Goal: Task Accomplishment & Management: Manage account settings

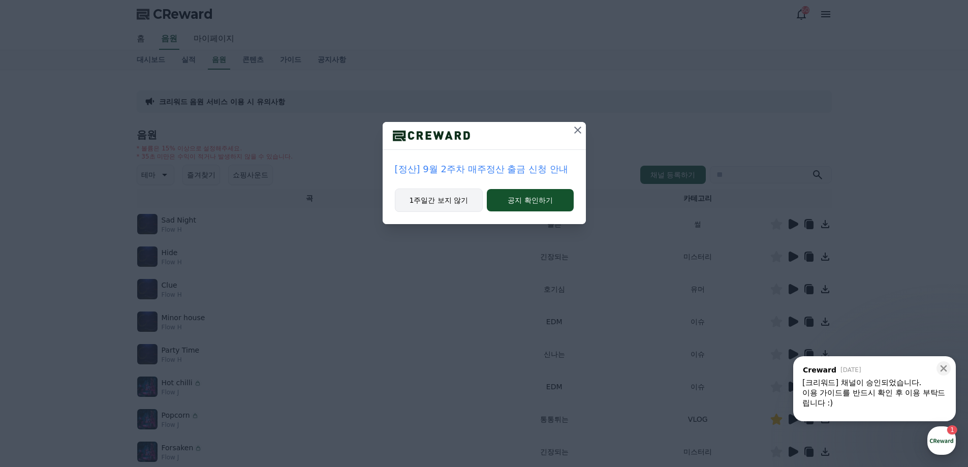
click at [438, 197] on button "1주일간 보지 않기" at bounding box center [439, 199] width 88 height 23
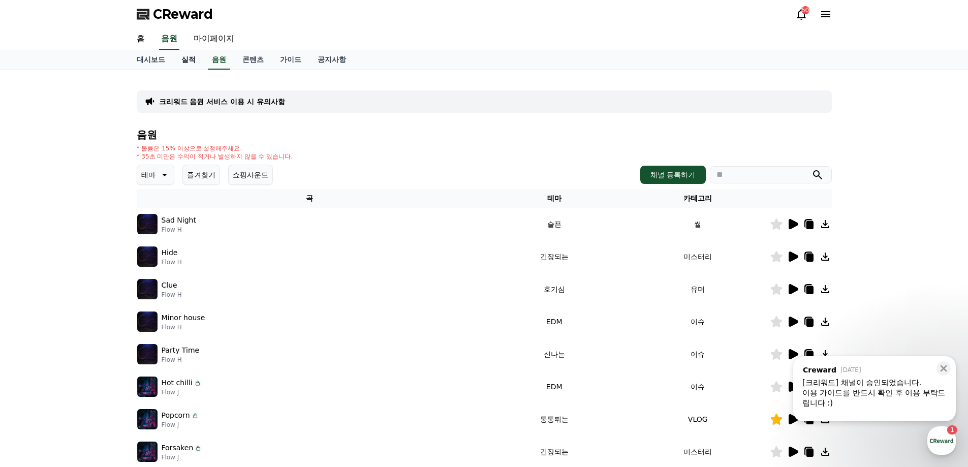
click at [191, 59] on link "실적" at bounding box center [188, 59] width 30 height 19
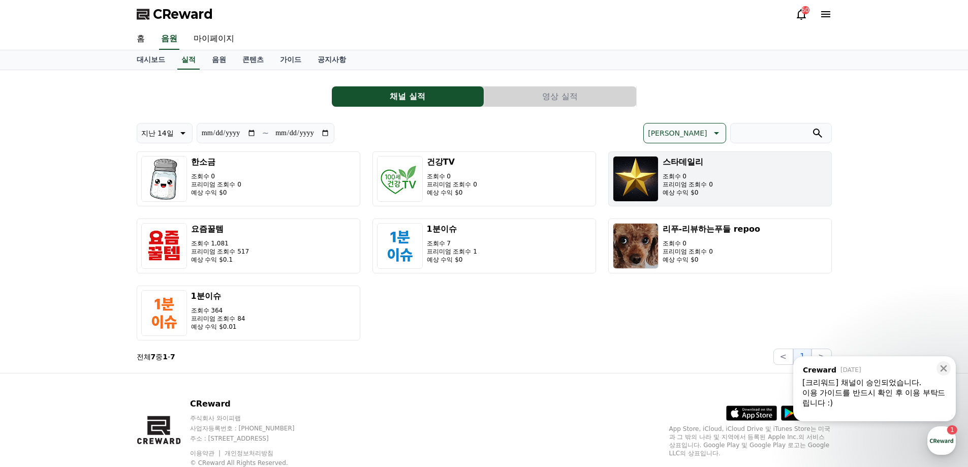
click at [666, 175] on p "조회수 0" at bounding box center [687, 176] width 50 height 8
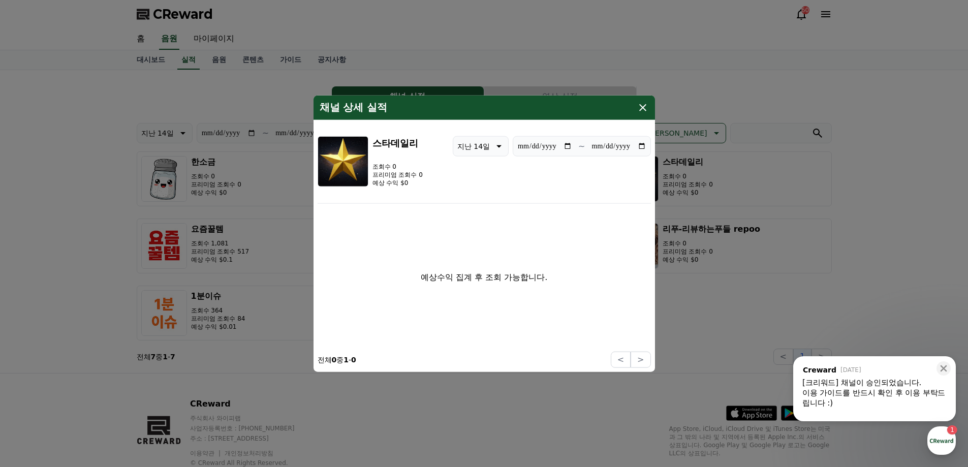
click at [638, 105] on icon "modal" at bounding box center [642, 107] width 12 height 12
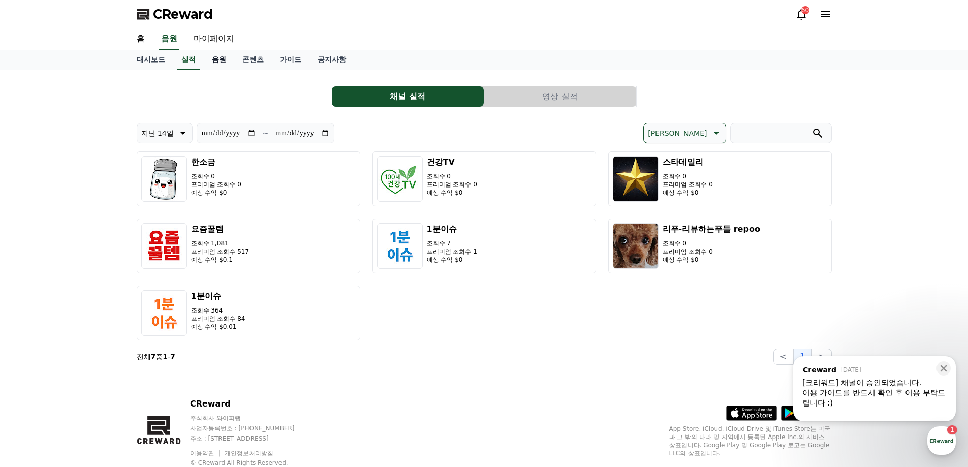
click at [219, 58] on link "음원" at bounding box center [219, 59] width 30 height 19
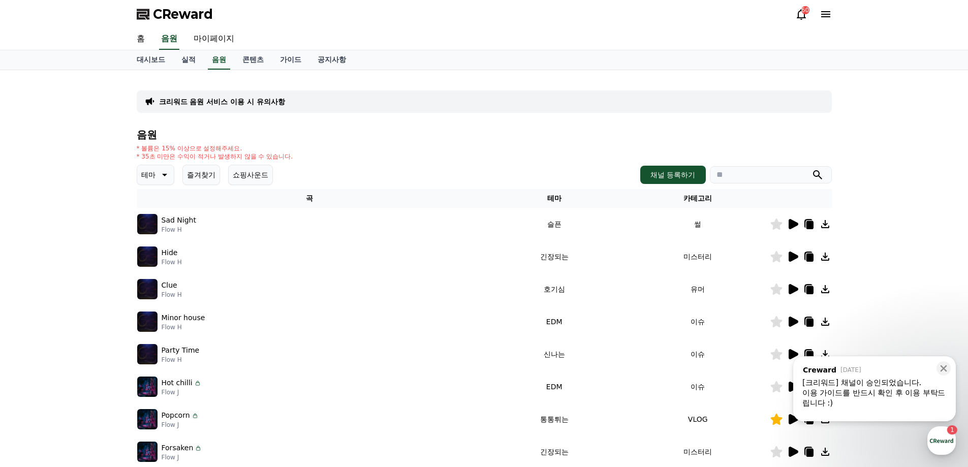
click at [206, 170] on button "즐겨찾기" at bounding box center [201, 175] width 38 height 20
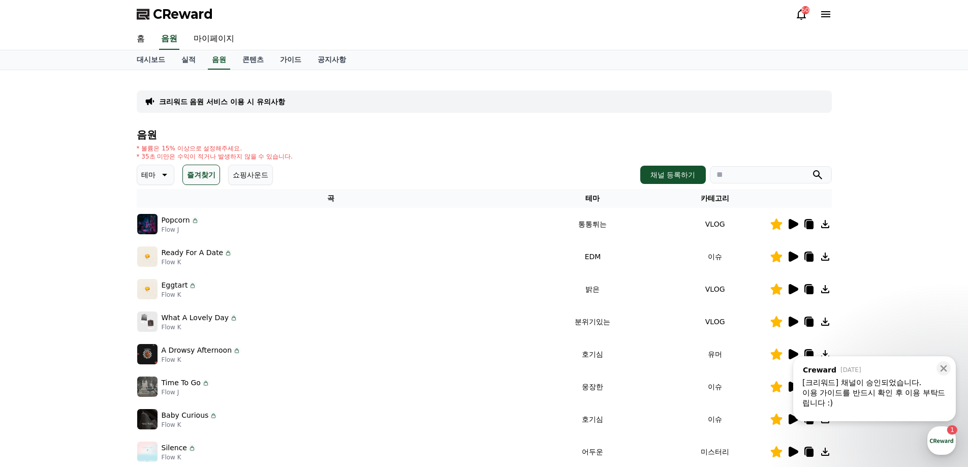
click at [792, 258] on icon at bounding box center [793, 256] width 10 height 10
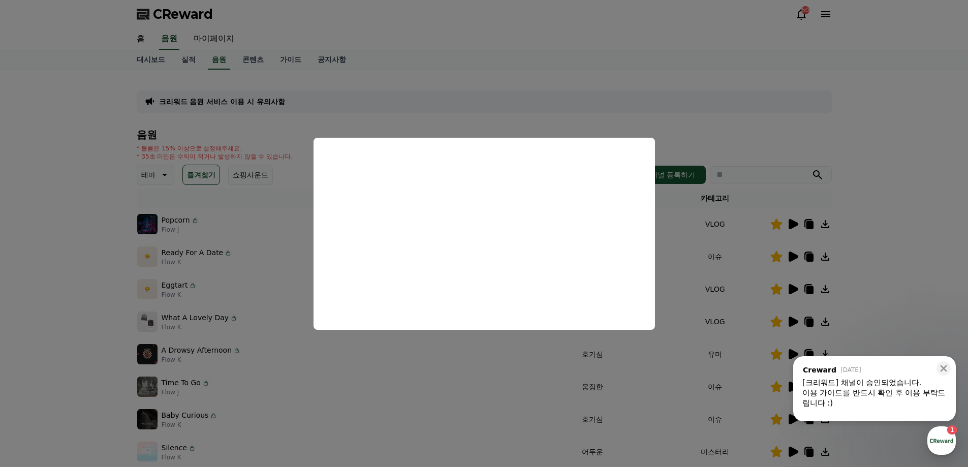
click at [765, 128] on button "close modal" at bounding box center [484, 233] width 968 height 467
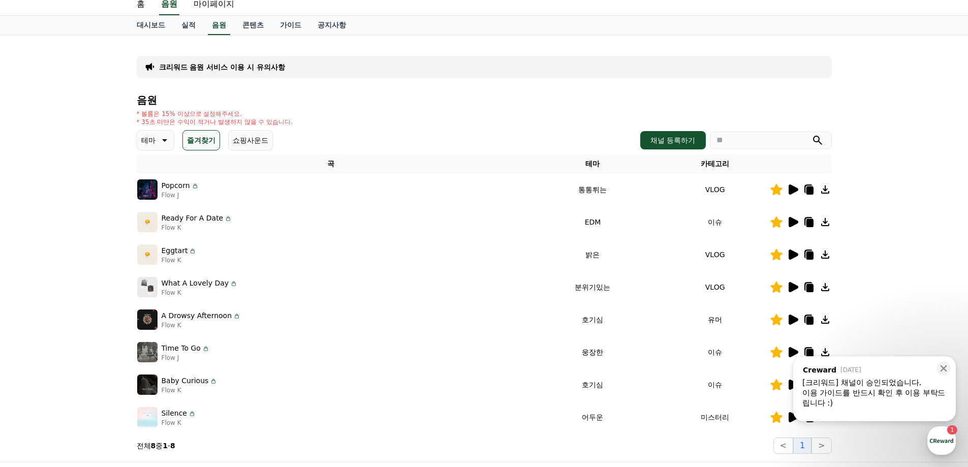
scroll to position [51, 0]
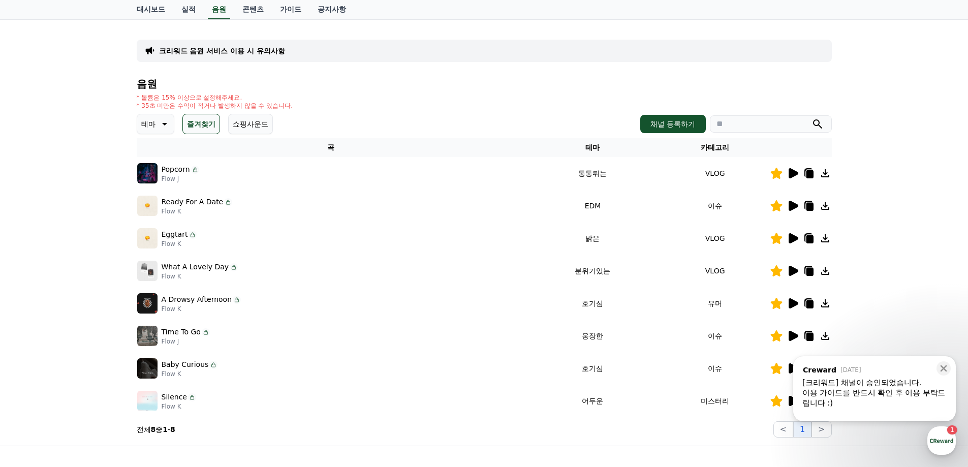
click at [794, 268] on icon at bounding box center [792, 271] width 12 height 12
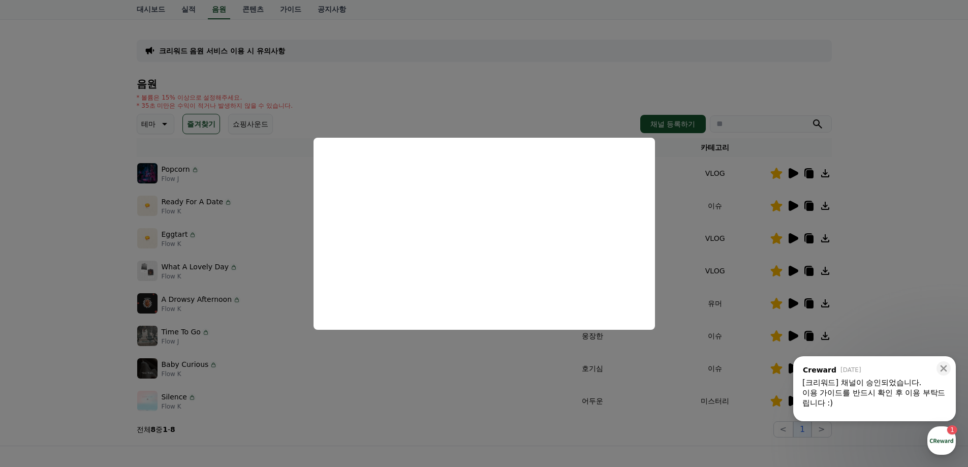
click at [897, 202] on button "close modal" at bounding box center [484, 233] width 968 height 467
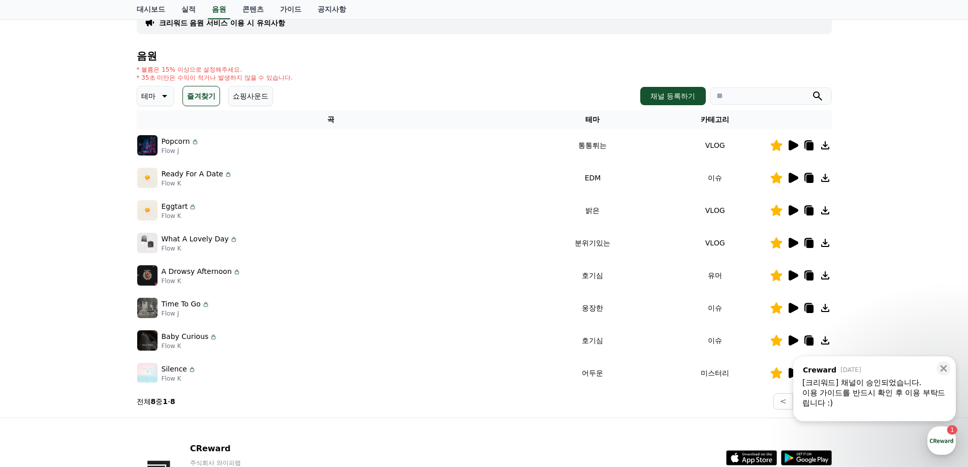
scroll to position [102, 0]
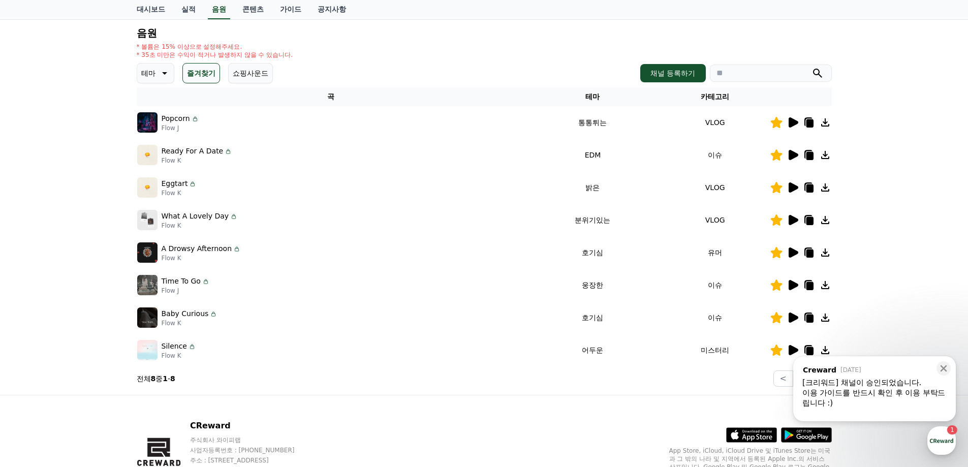
click at [791, 288] on icon at bounding box center [793, 285] width 10 height 10
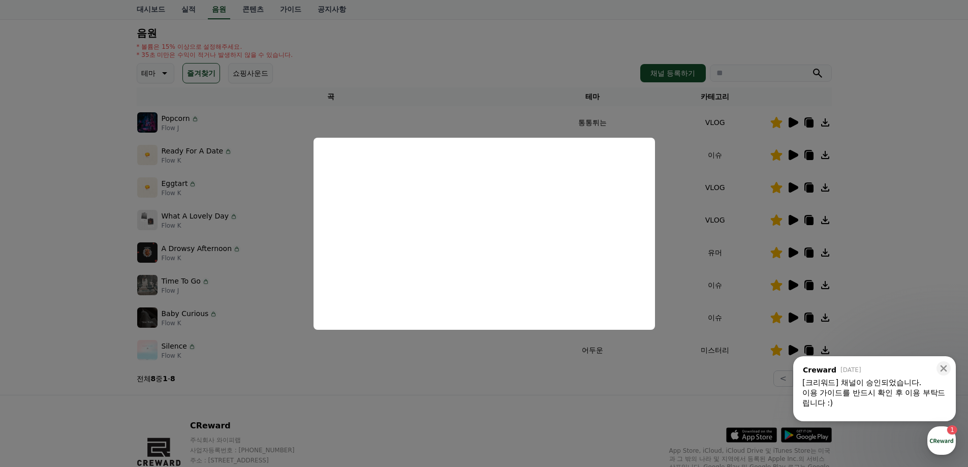
drag, startPoint x: 520, startPoint y: 345, endPoint x: 588, endPoint y: 335, distance: 68.8
click at [520, 345] on button "close modal" at bounding box center [484, 233] width 968 height 467
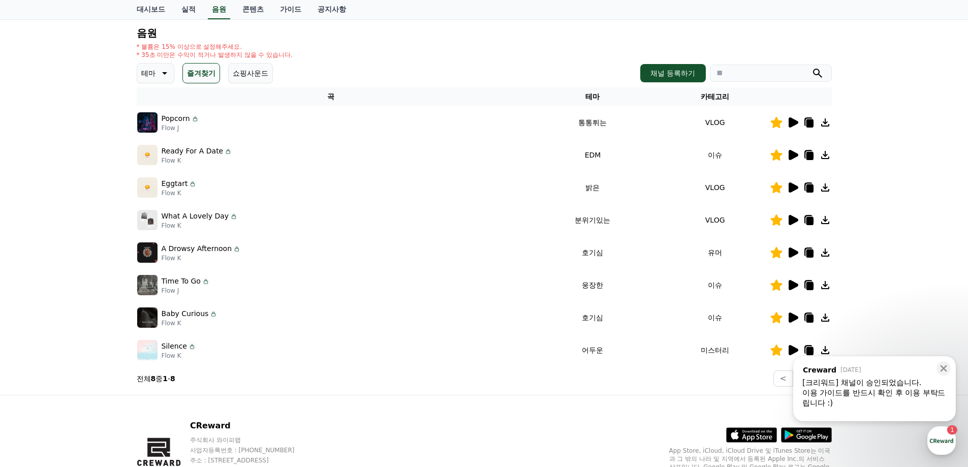
click at [795, 349] on icon at bounding box center [793, 350] width 10 height 10
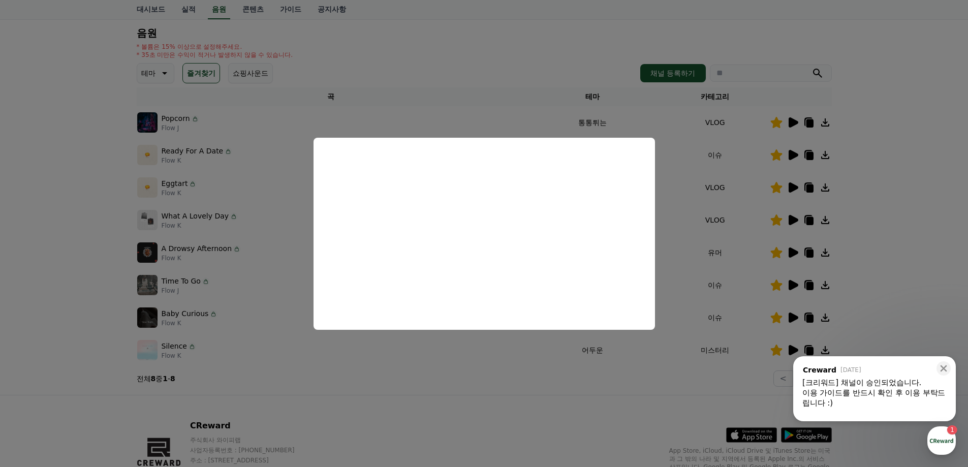
click at [473, 350] on button "close modal" at bounding box center [484, 233] width 968 height 467
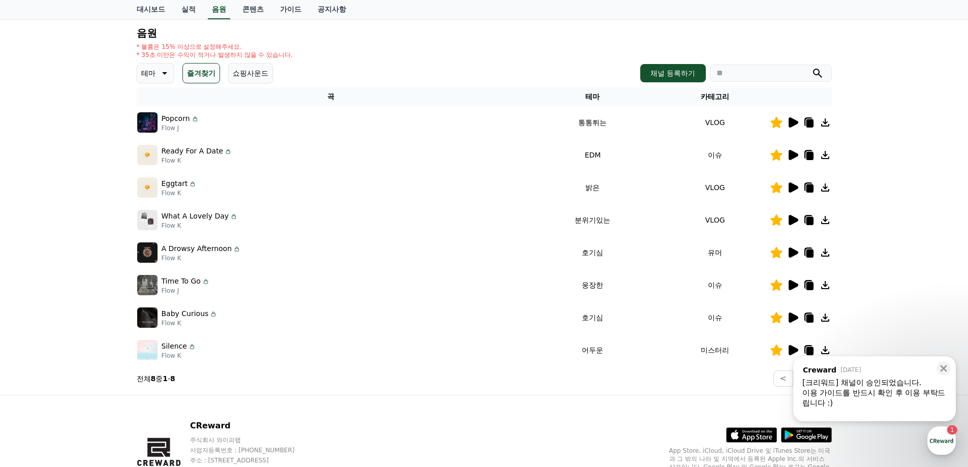
click at [159, 74] on icon at bounding box center [163, 73] width 12 height 12
click at [207, 74] on button "즐겨찾기" at bounding box center [201, 73] width 38 height 20
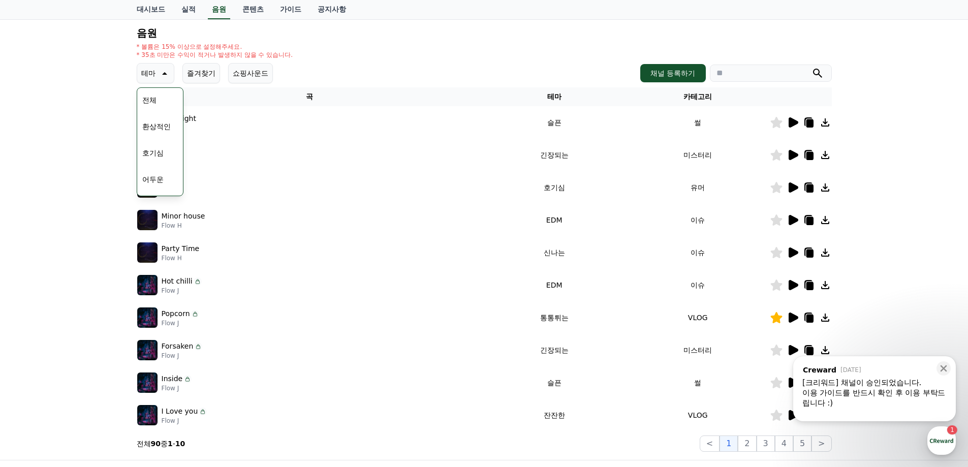
click at [244, 71] on button "쇼핑사운드" at bounding box center [250, 73] width 45 height 20
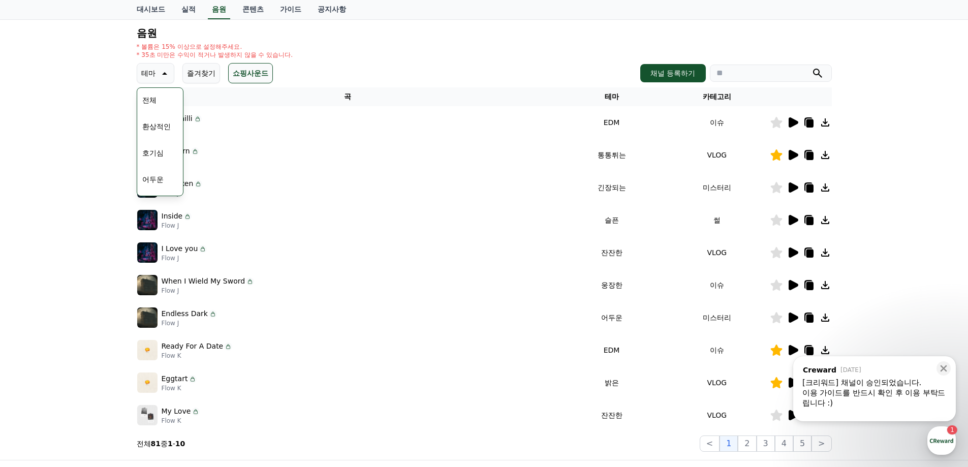
click at [389, 59] on div "음원 * 볼륨은 15% 이상으로 설정해주세요. * 35초 미만은 수익이 적거나 발생하지 않을 수 있습니다. 테마 테마 전체 환상적인 호기심 어…" at bounding box center [484, 239] width 695 height 424
click at [155, 98] on button "전체" at bounding box center [149, 100] width 22 height 22
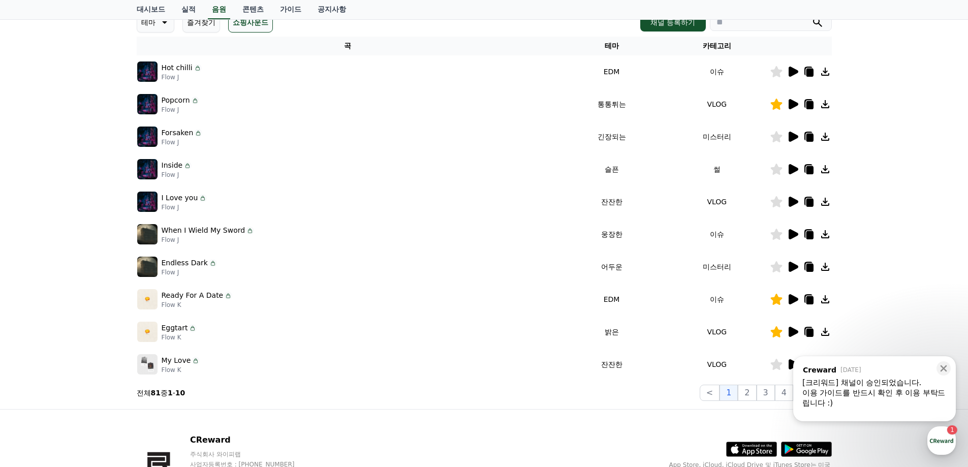
click at [796, 134] on icon at bounding box center [792, 137] width 12 height 12
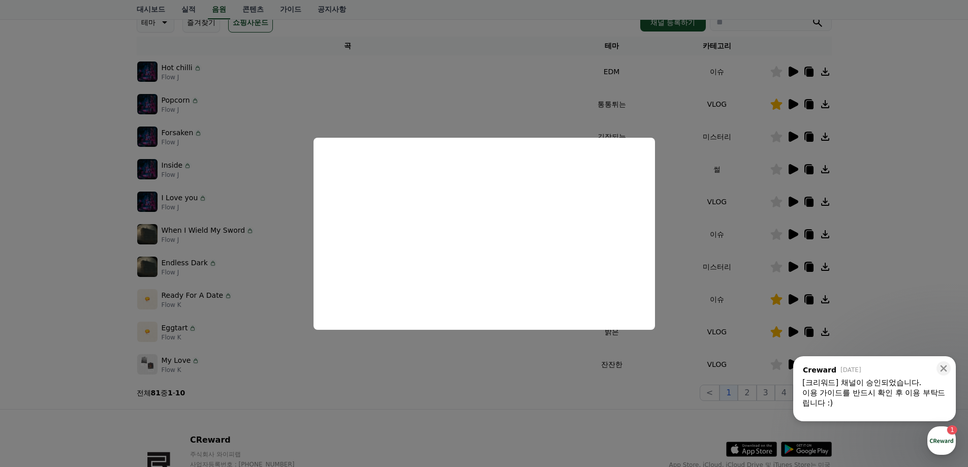
click at [447, 358] on button "close modal" at bounding box center [484, 233] width 968 height 467
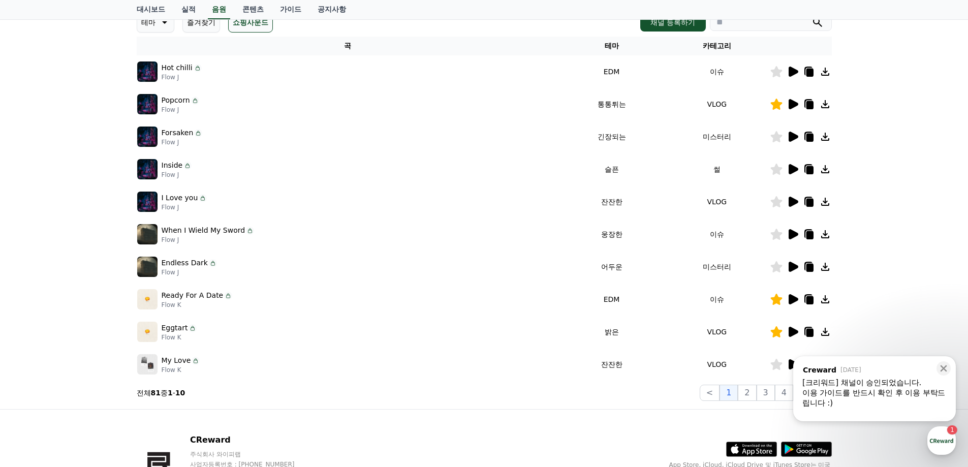
click at [515, 333] on div "Eggtart Flow K" at bounding box center [347, 331] width 421 height 20
click at [794, 169] on icon at bounding box center [793, 169] width 10 height 10
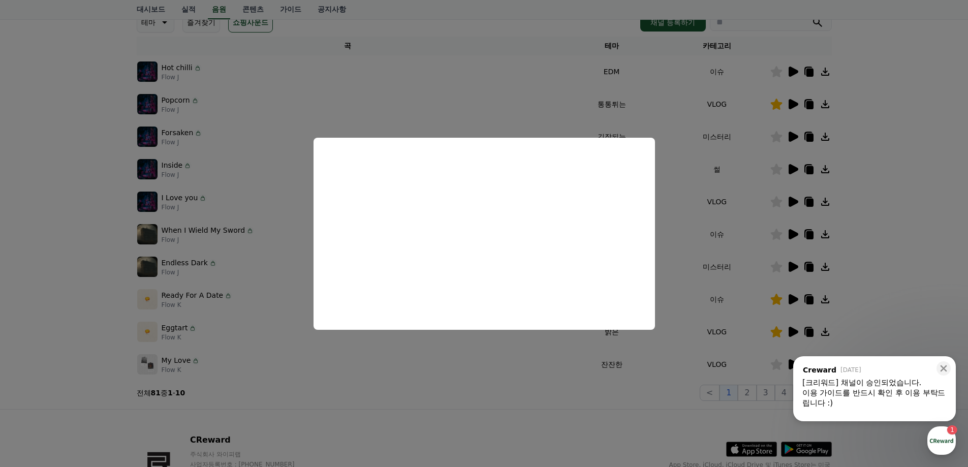
click at [451, 369] on button "close modal" at bounding box center [484, 233] width 968 height 467
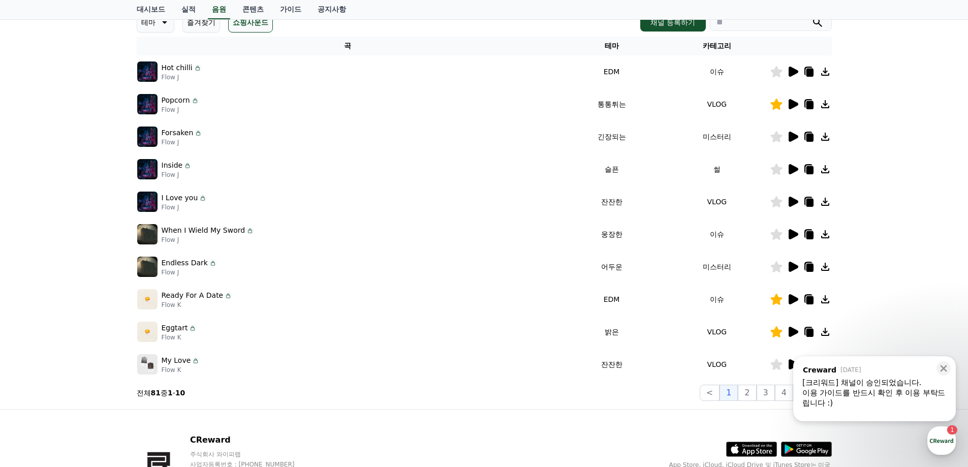
click at [448, 359] on div "My Love Flow K" at bounding box center [347, 364] width 421 height 20
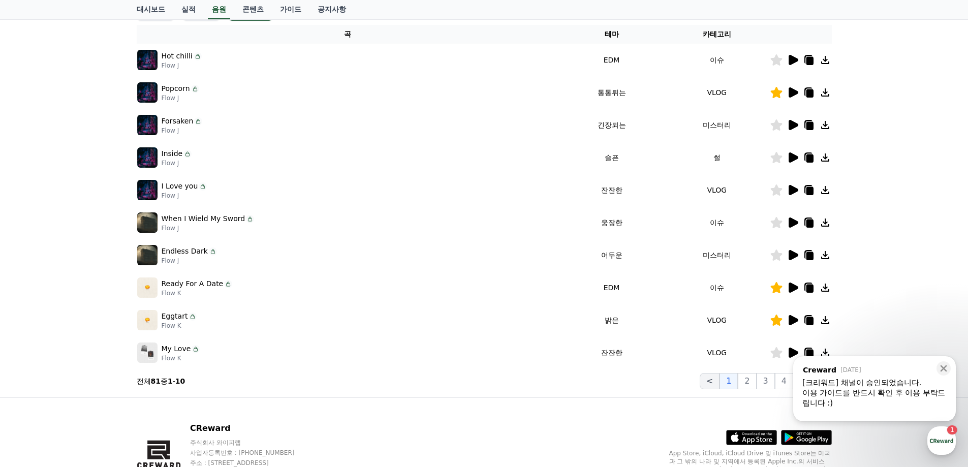
scroll to position [203, 0]
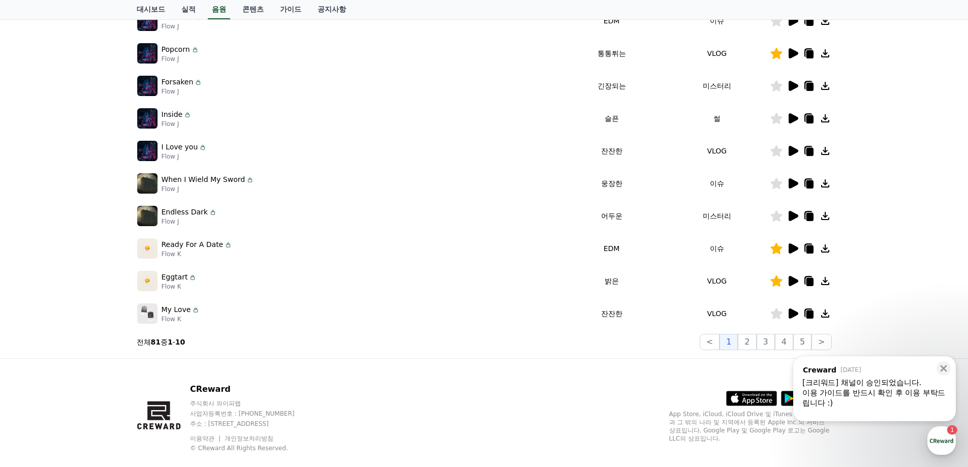
click at [793, 313] on icon at bounding box center [793, 313] width 10 height 10
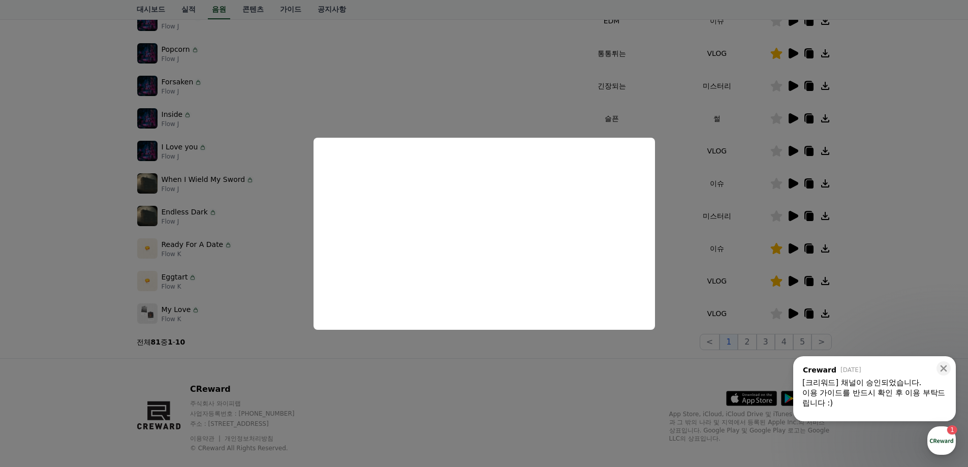
click at [485, 358] on button "close modal" at bounding box center [484, 233] width 968 height 467
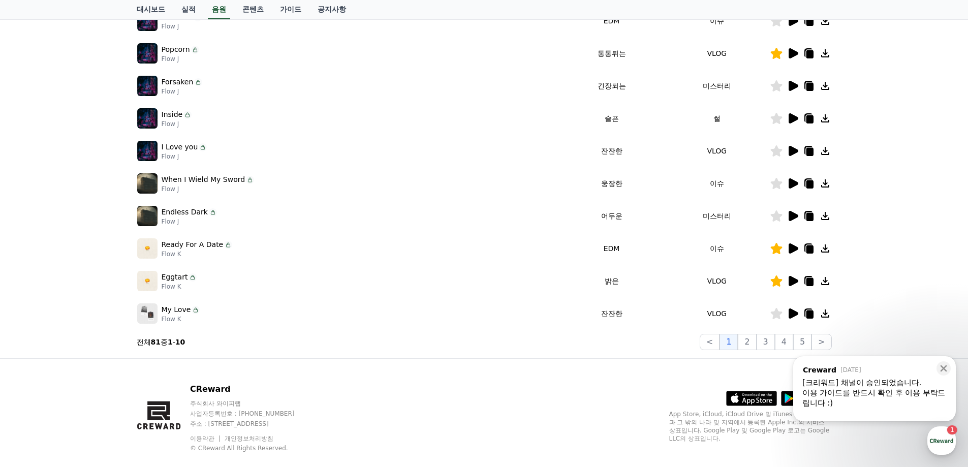
click at [776, 313] on icon at bounding box center [776, 313] width 12 height 11
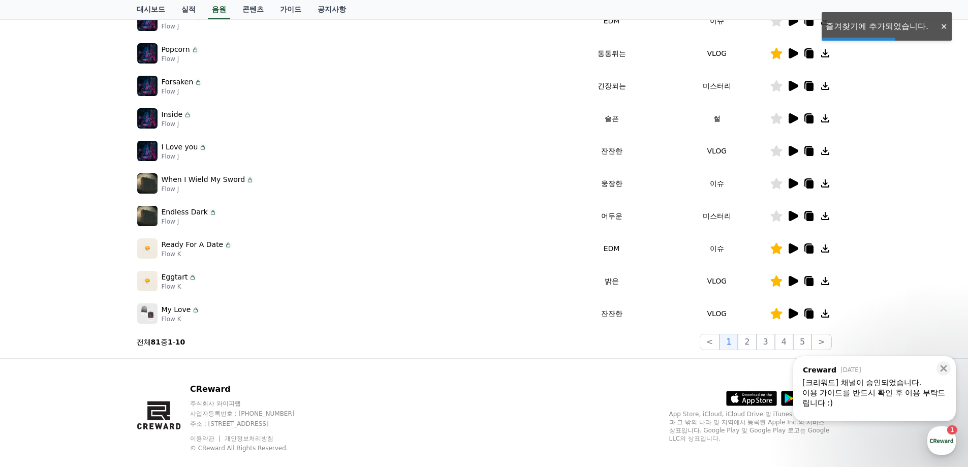
click at [806, 314] on icon at bounding box center [808, 313] width 12 height 12
